Goal: Find specific page/section: Find specific page/section

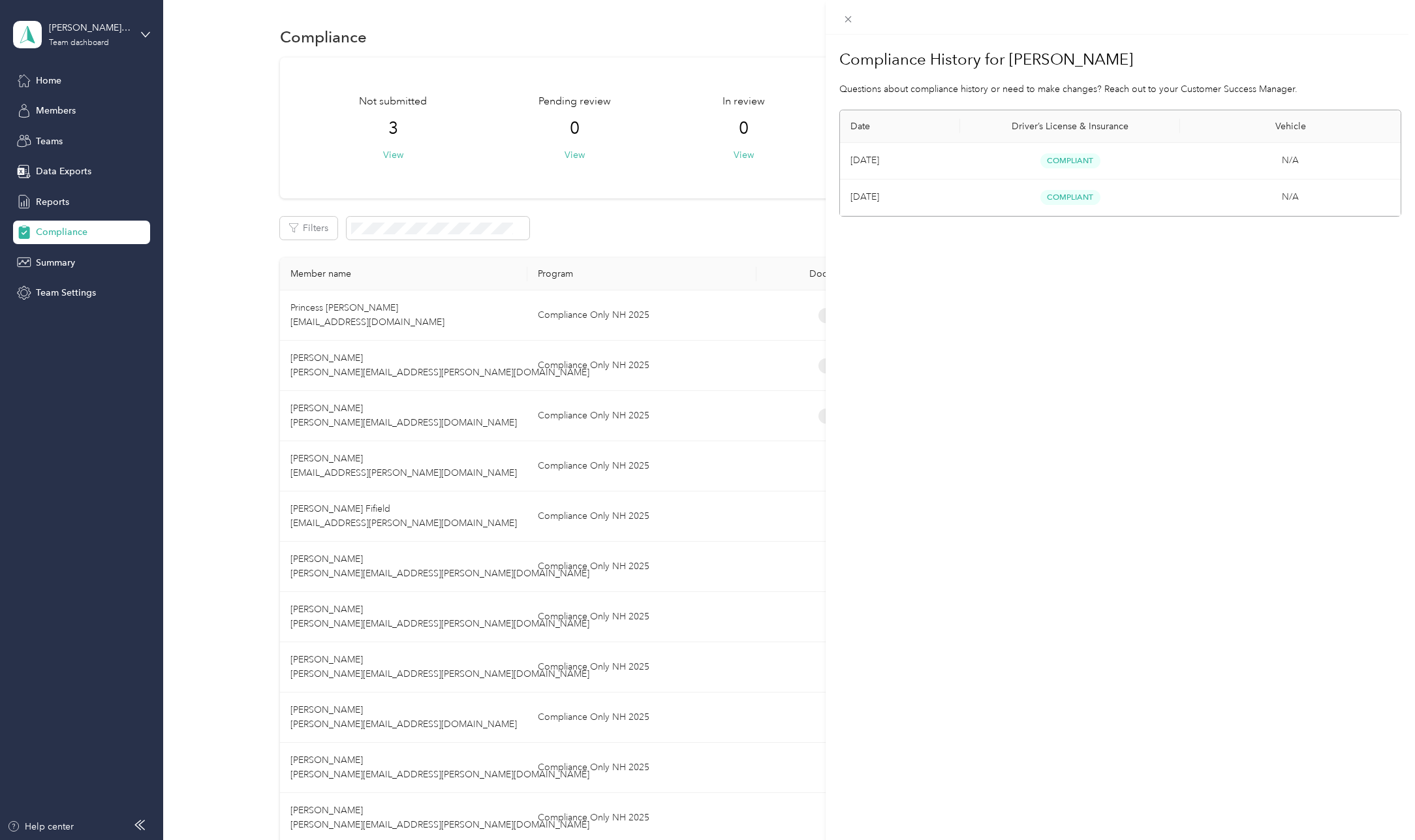
scroll to position [391, 0]
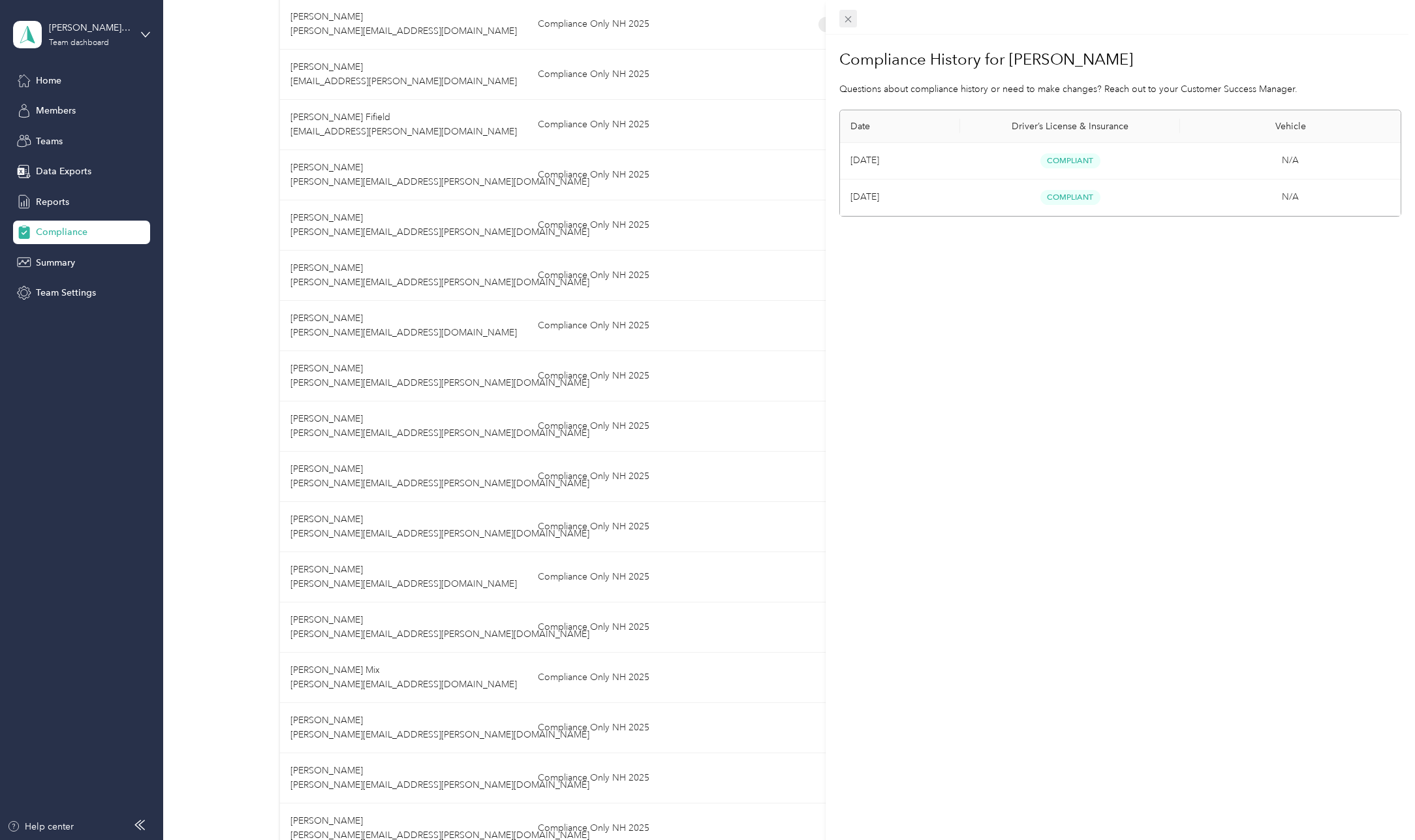
click at [843, 14] on icon at bounding box center [848, 19] width 11 height 11
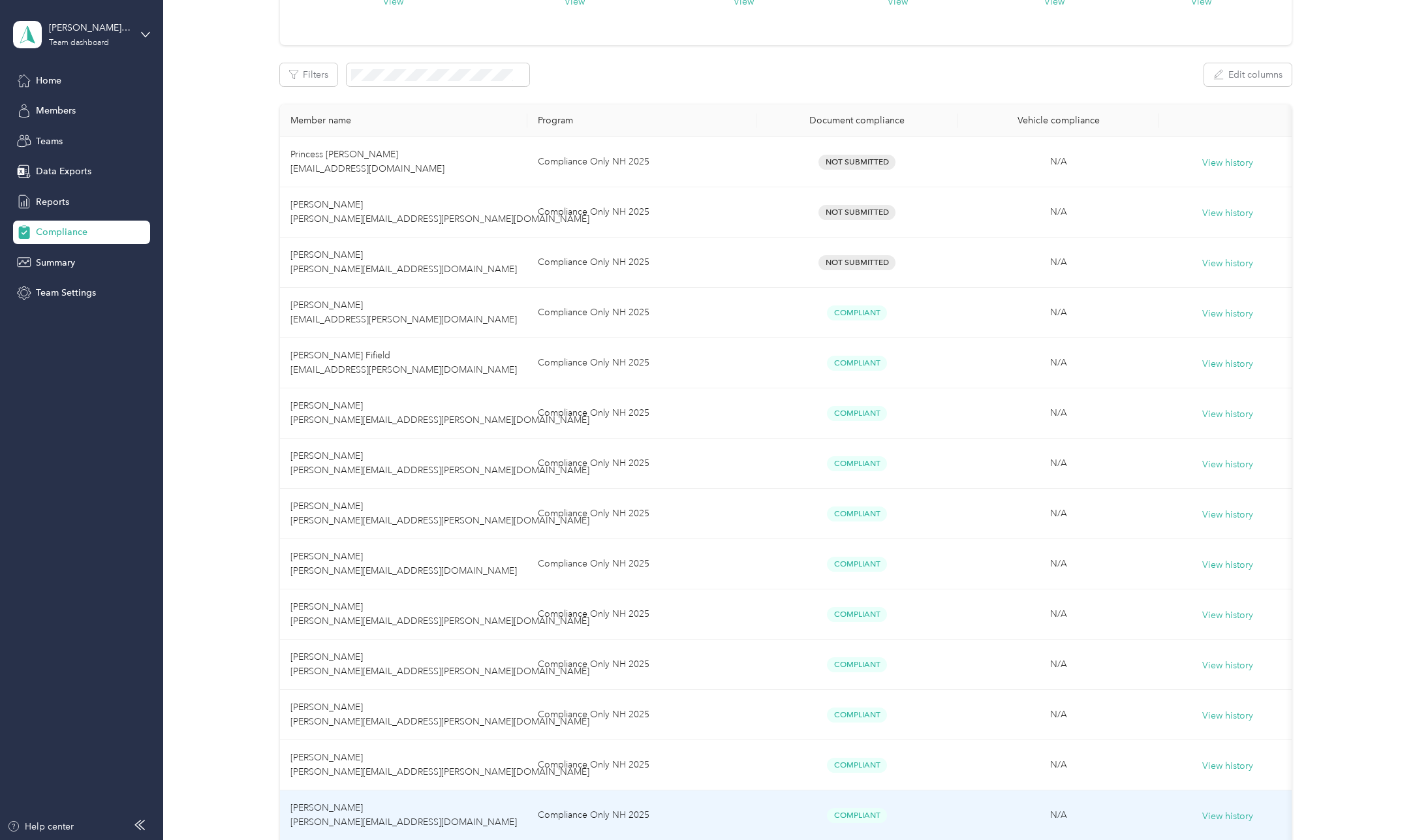
scroll to position [130, 0]
